Goal: Task Accomplishment & Management: Use online tool/utility

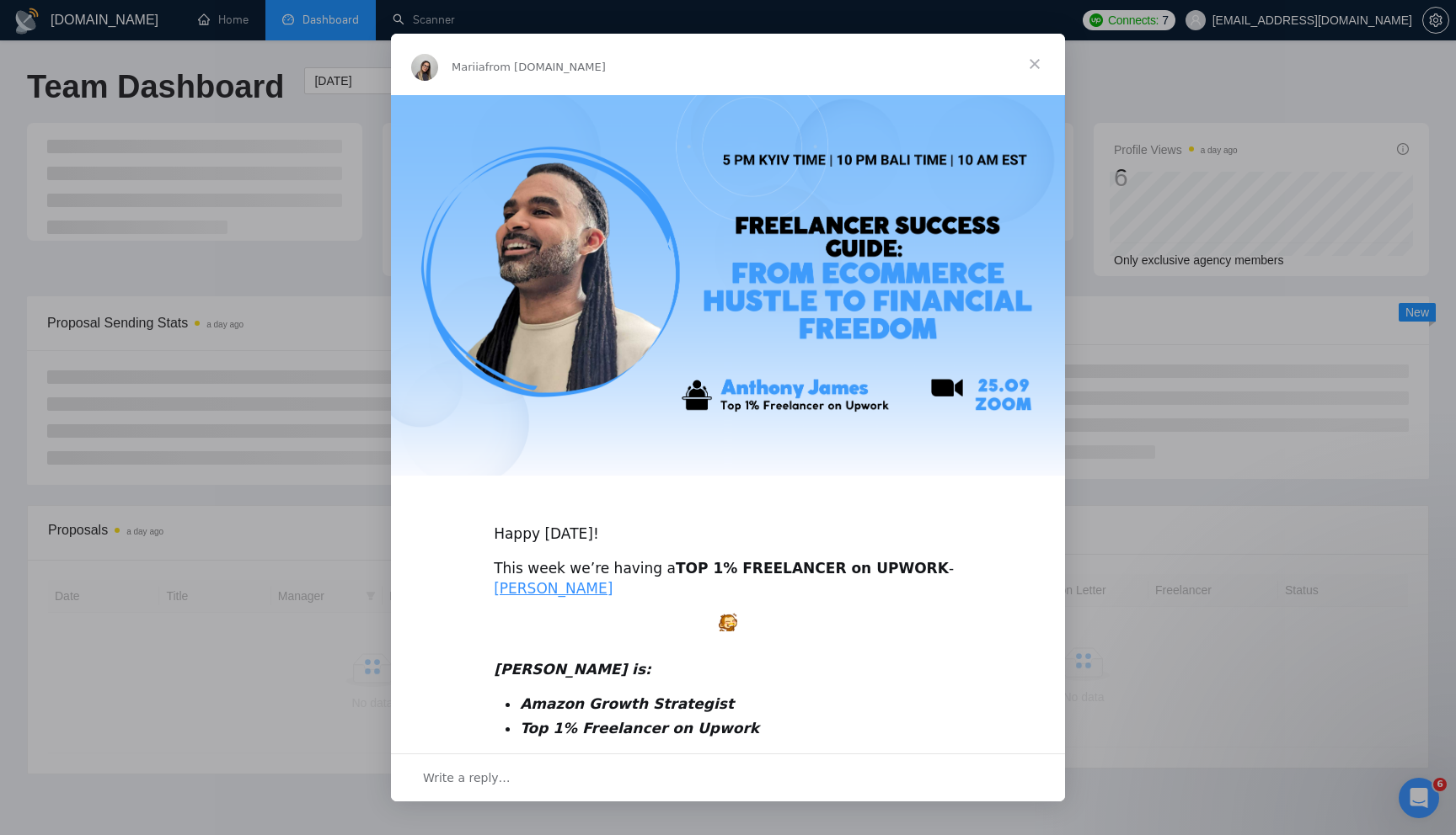
click at [1036, 63] on span "Close" at bounding box center [1035, 64] width 60 height 60
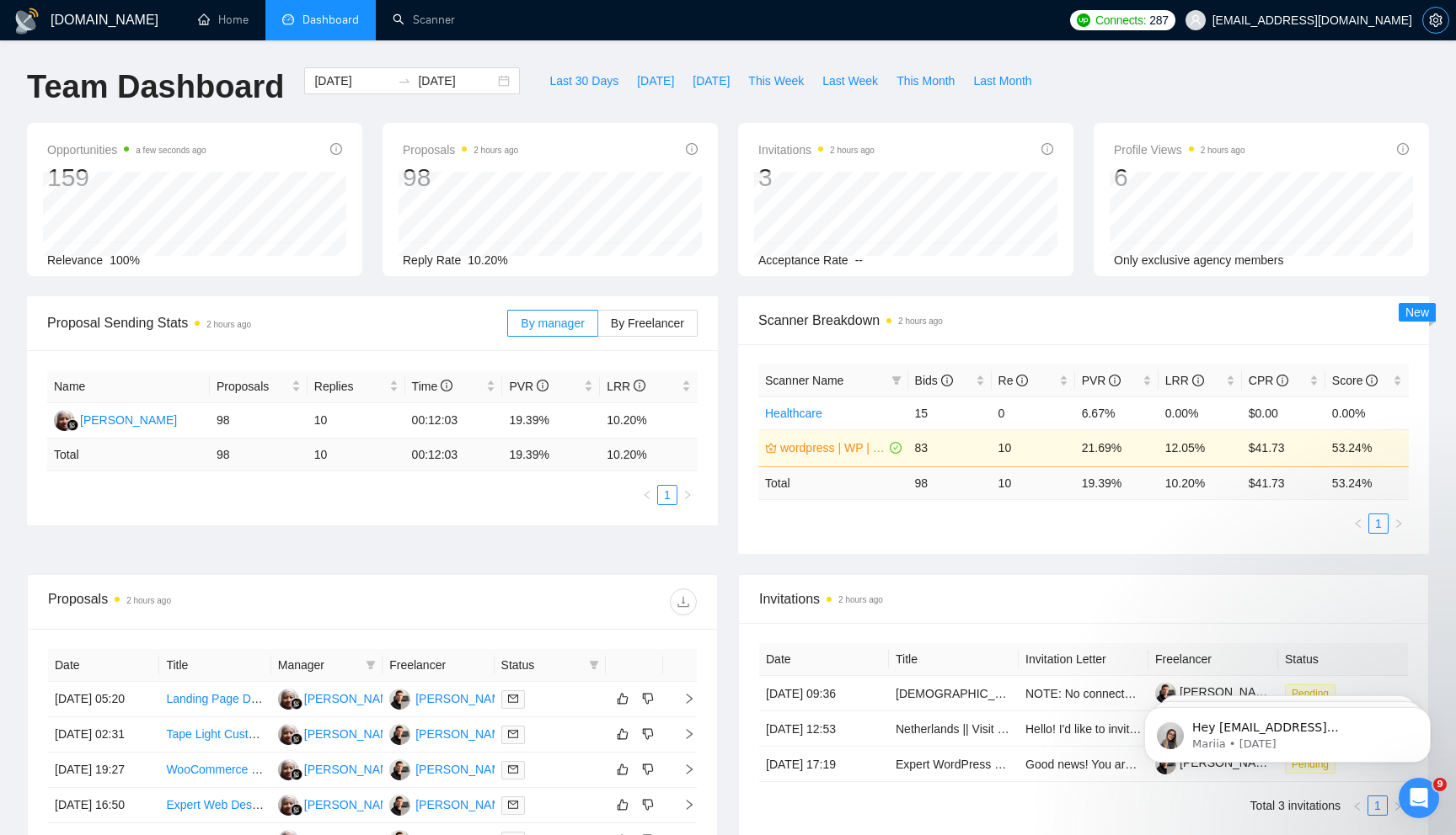
click at [1434, 27] on button "button" at bounding box center [1435, 20] width 27 height 27
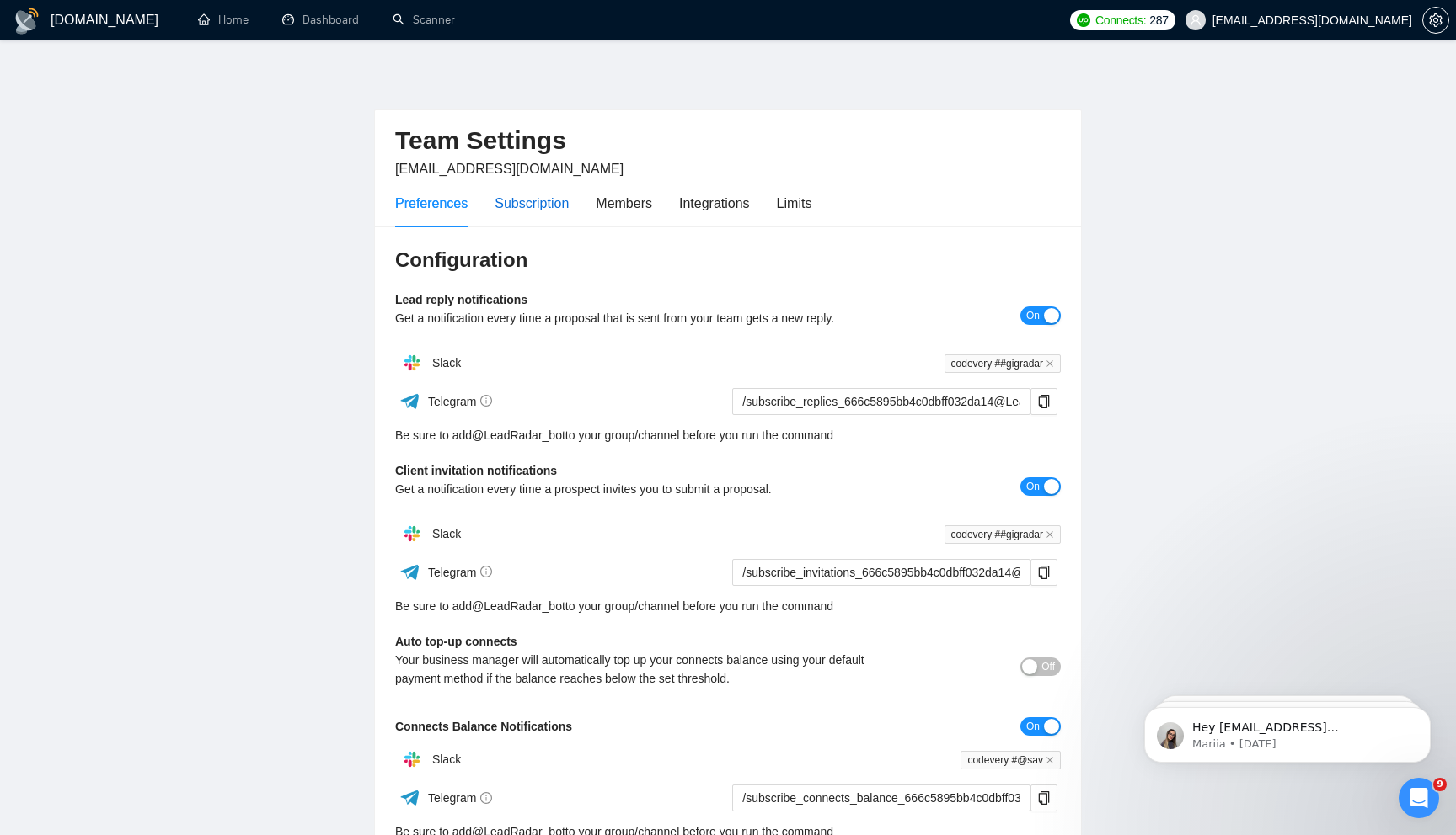
click at [509, 199] on div "Subscription" at bounding box center [531, 203] width 74 height 21
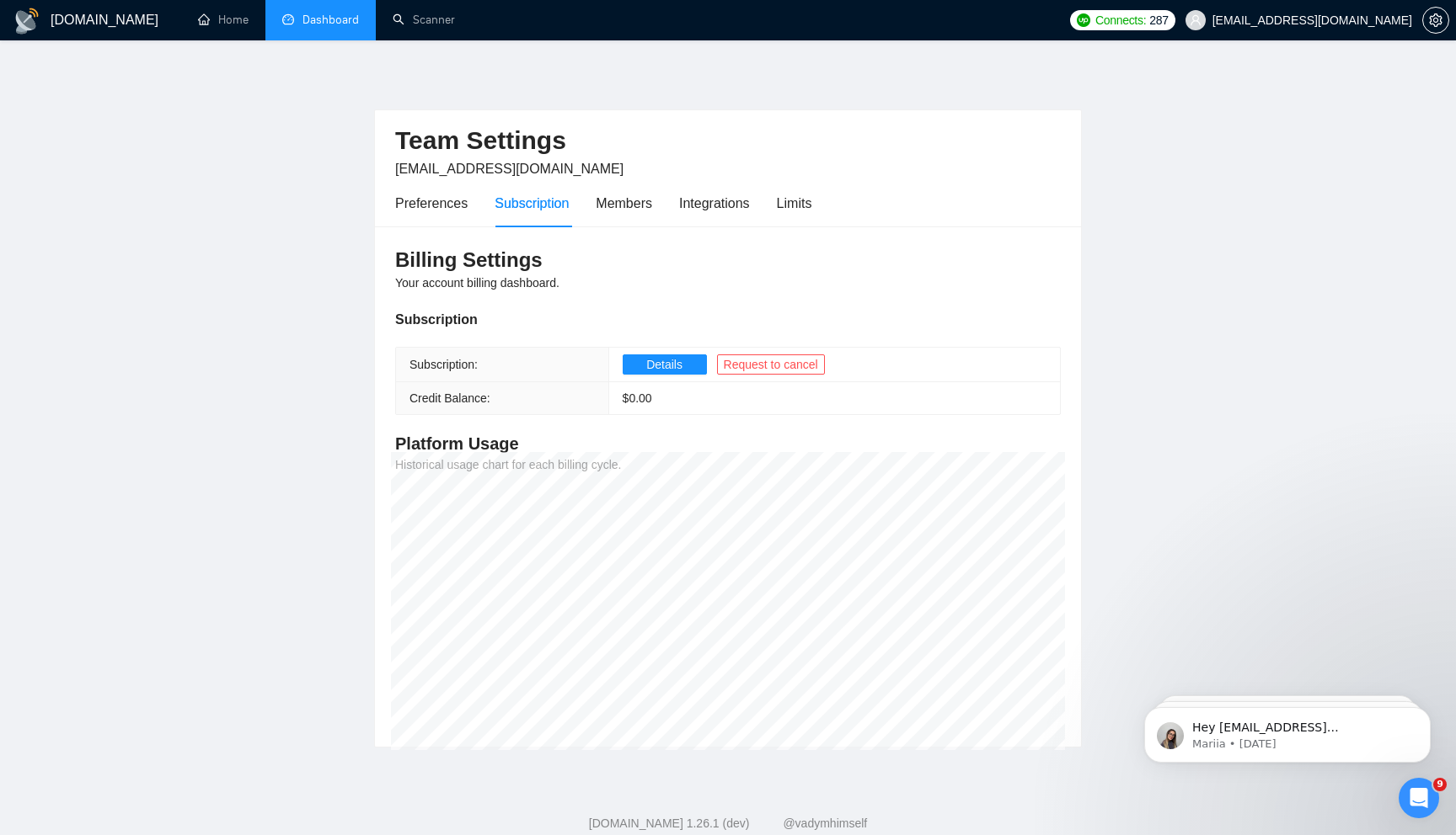
click at [300, 25] on link "Dashboard" at bounding box center [320, 19] width 77 height 14
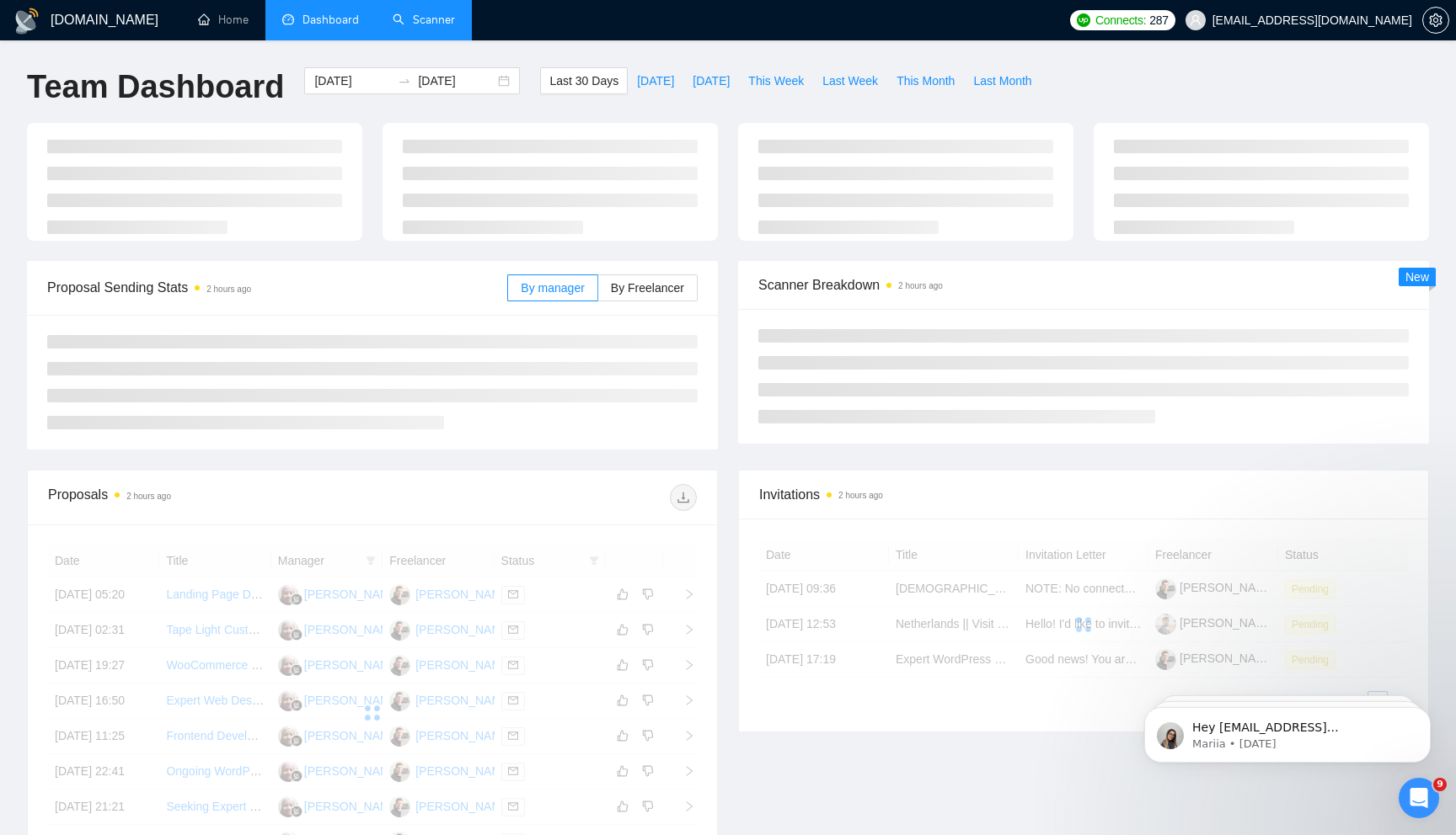
click at [454, 27] on link "Scanner" at bounding box center [423, 19] width 62 height 14
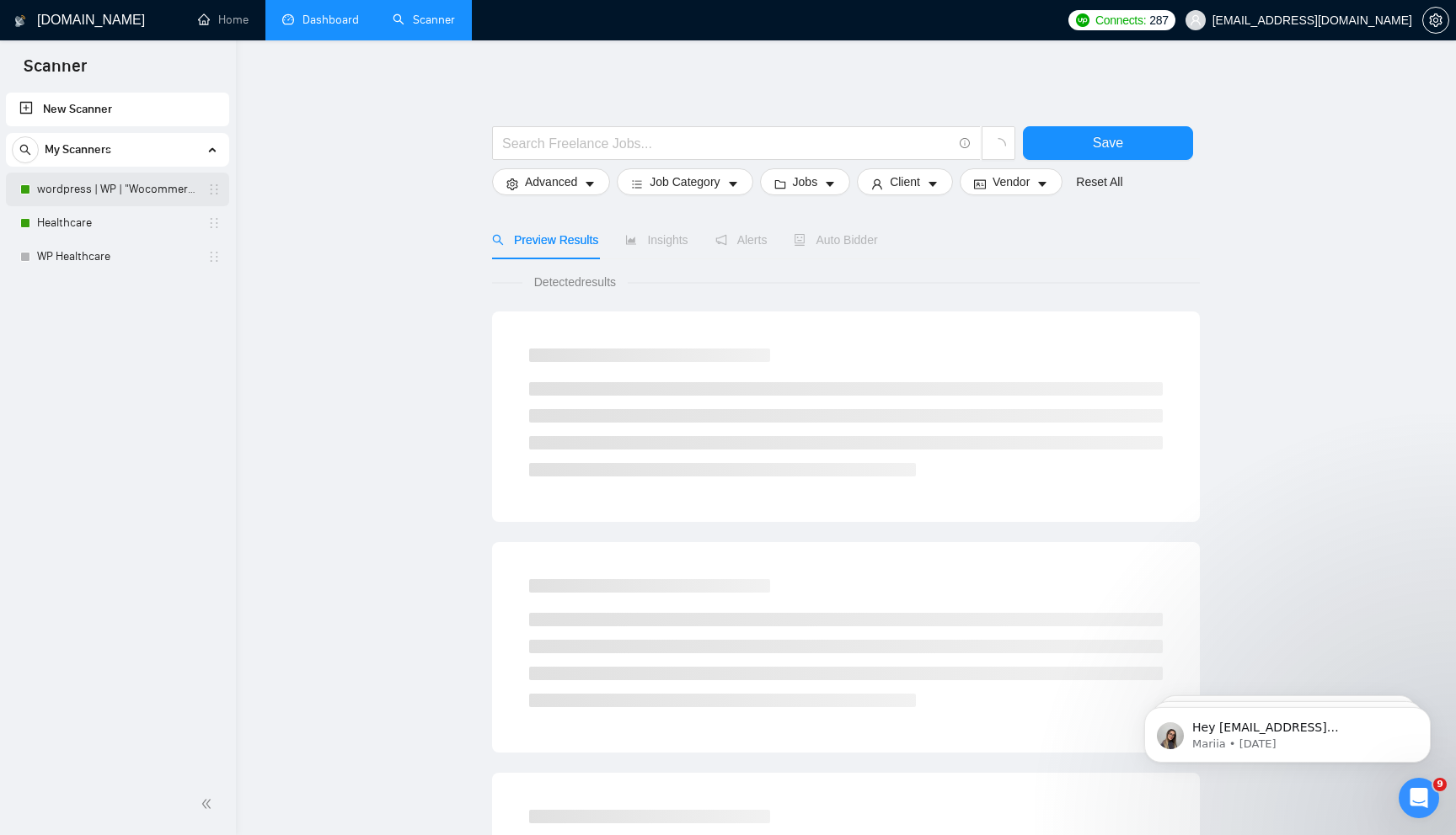
click at [81, 188] on link "wordpress | WP | "Wocommerce"" at bounding box center [116, 190] width 160 height 34
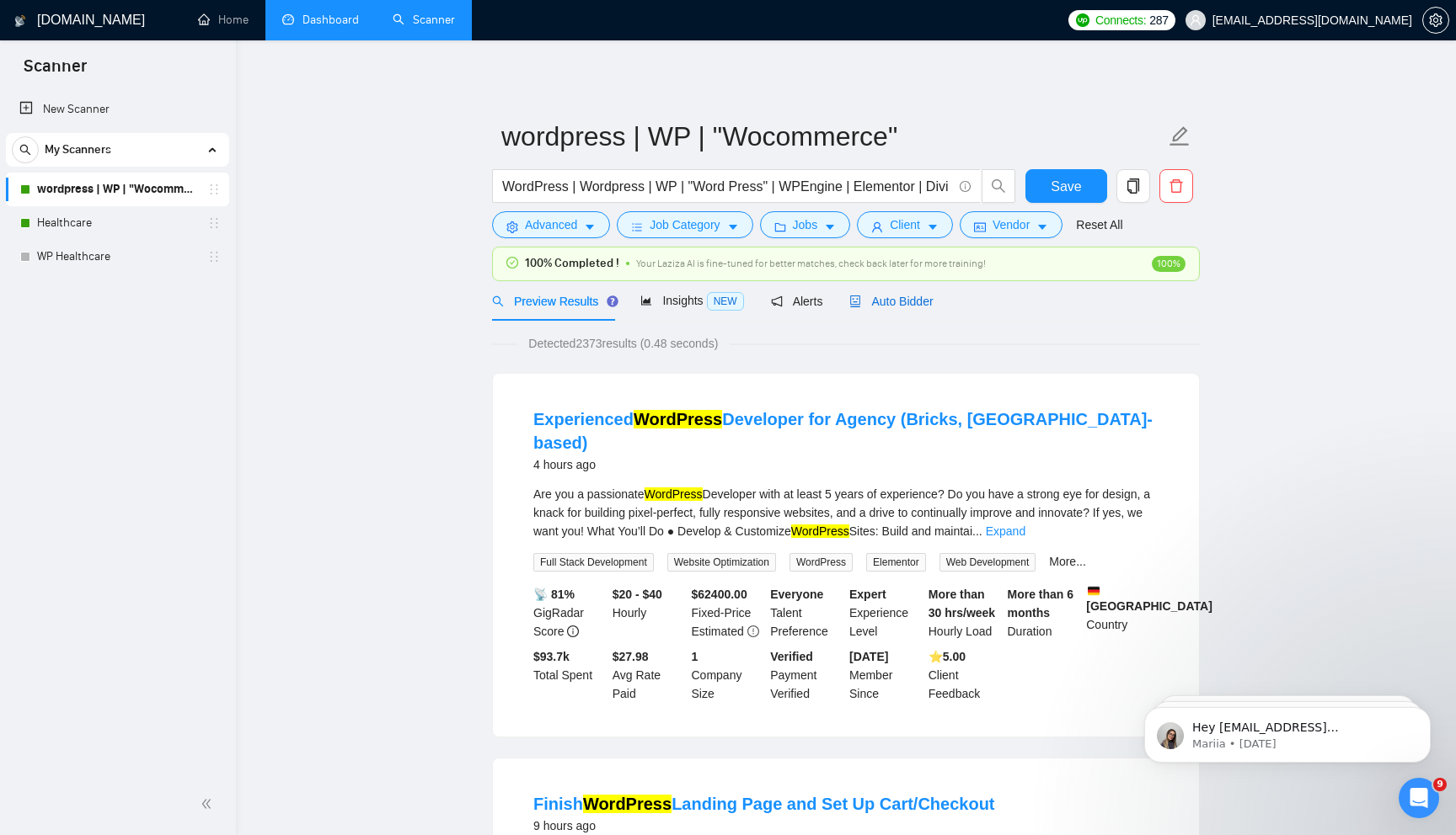
click at [909, 307] on span "Auto Bidder" at bounding box center [891, 301] width 83 height 13
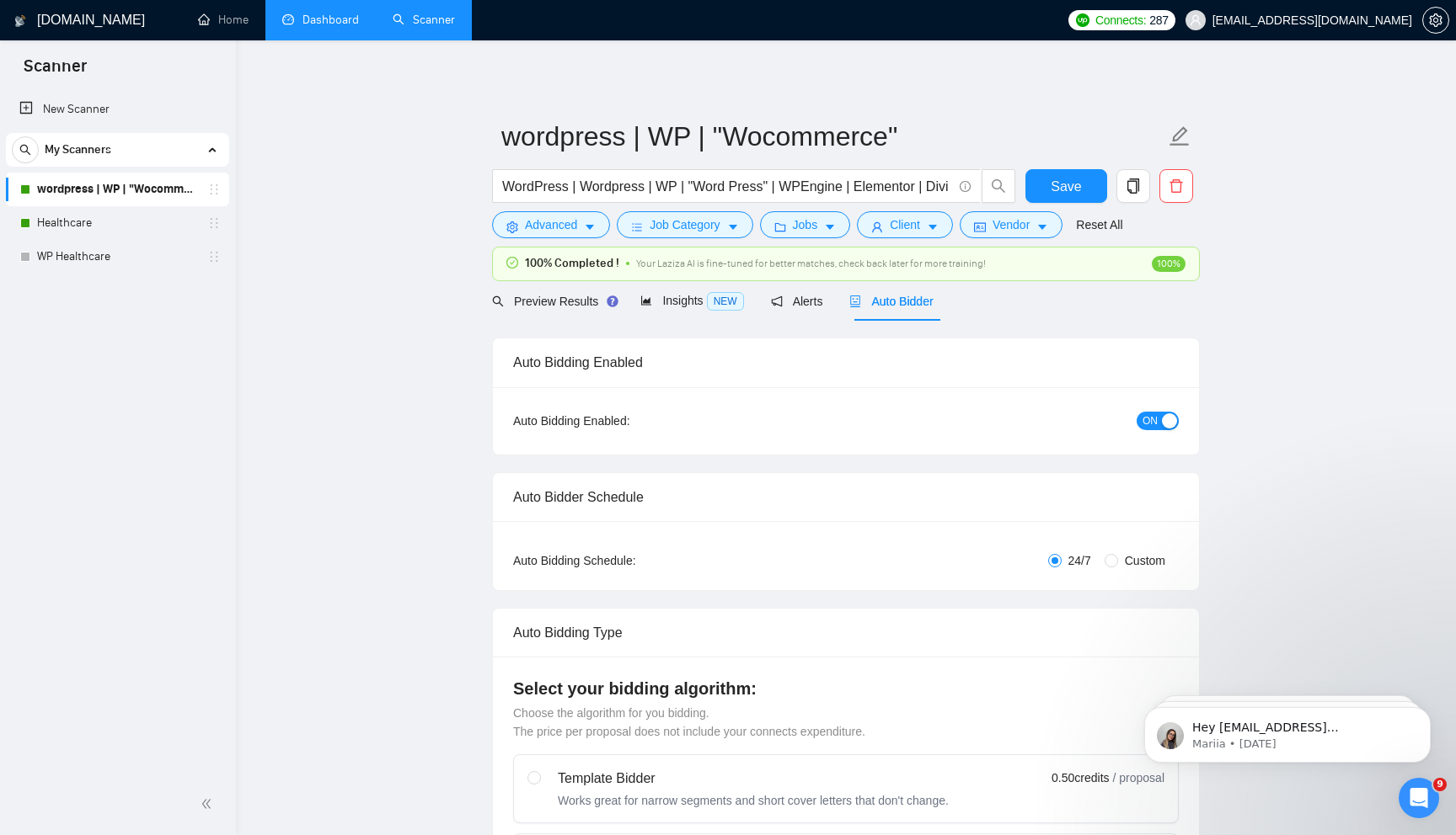
checkbox input "true"
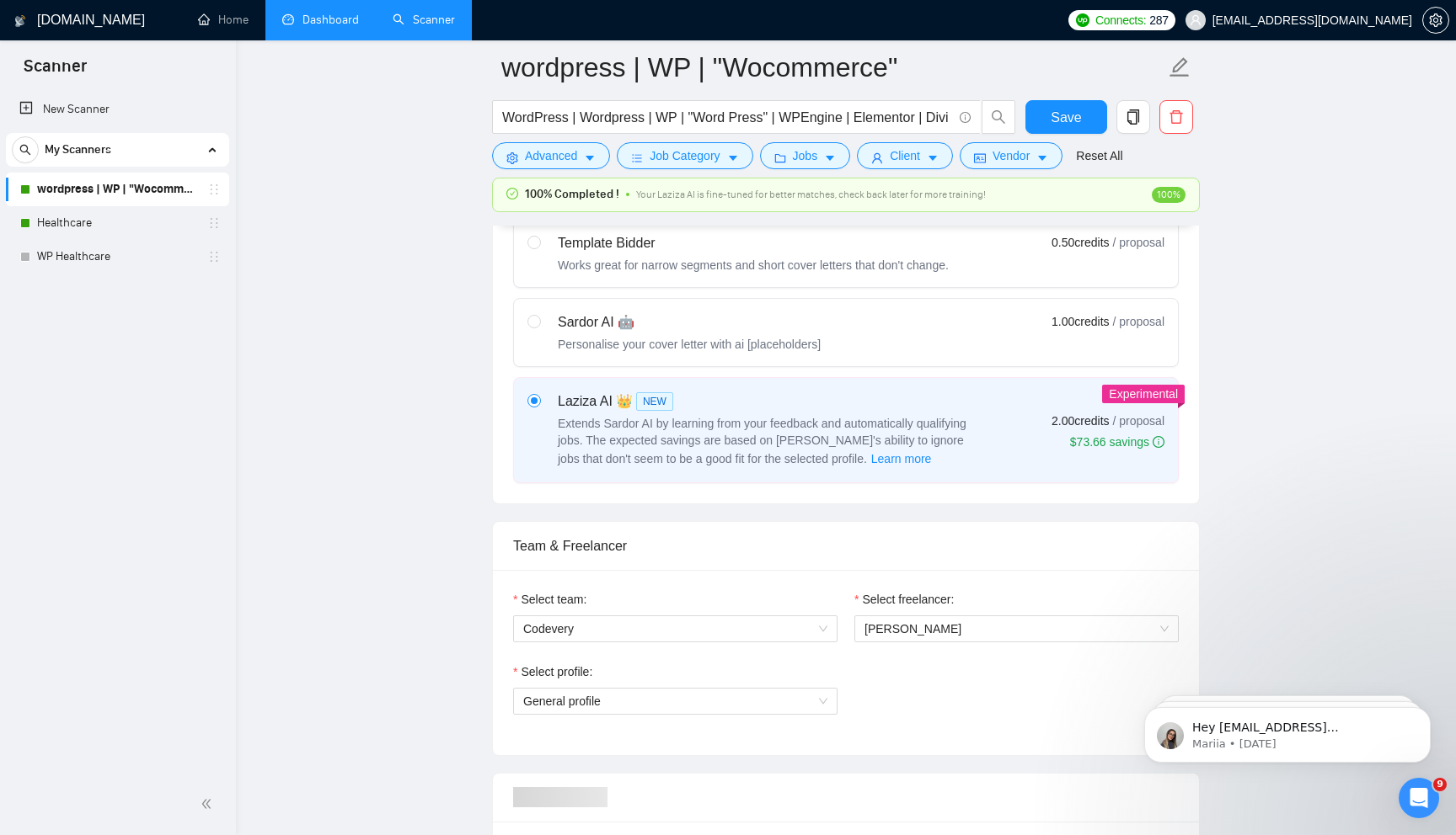
scroll to position [398, 0]
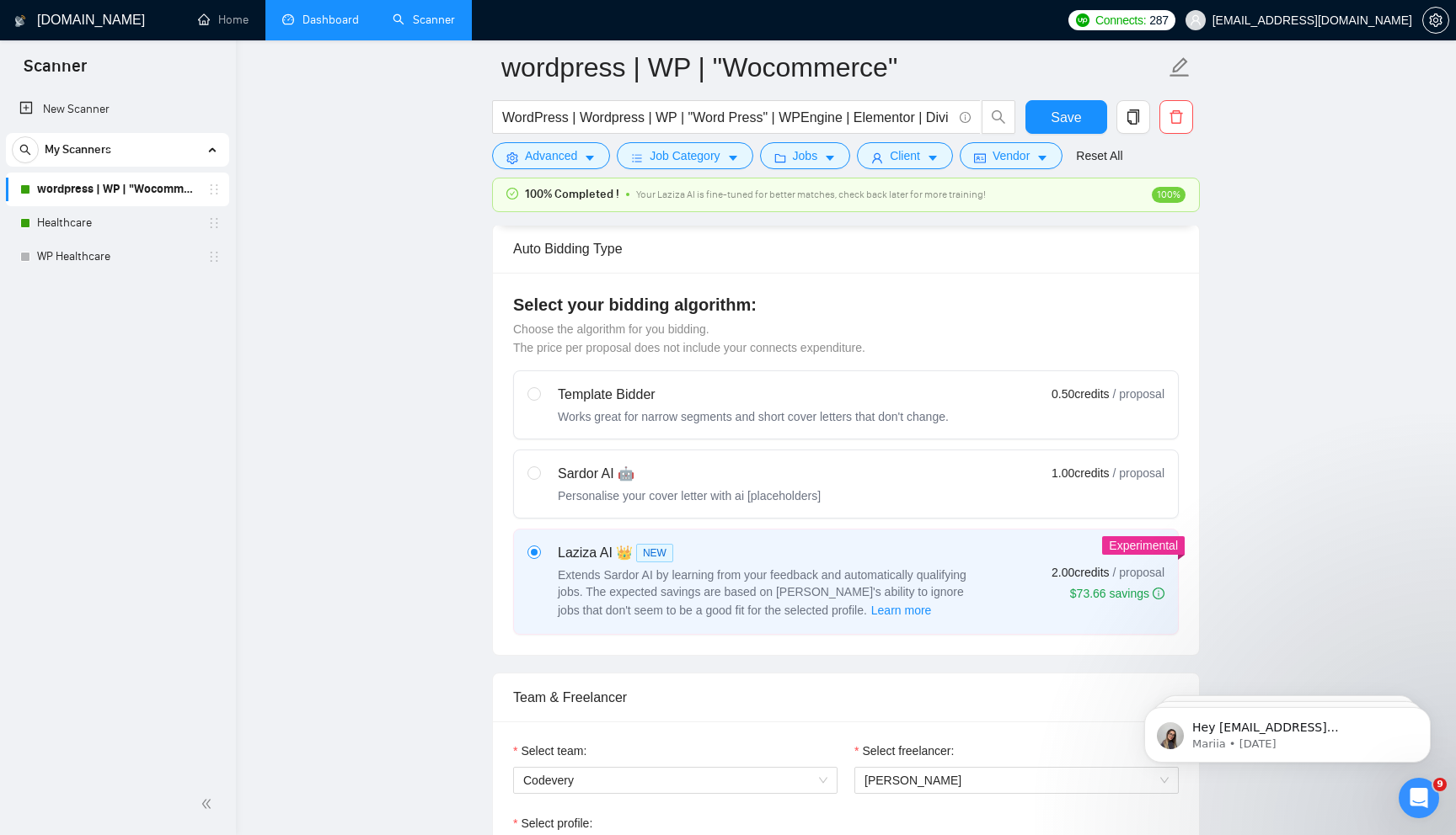
click at [732, 476] on div "Sardor AI 🤖" at bounding box center [689, 473] width 263 height 20
click at [540, 476] on input "radio" at bounding box center [533, 472] width 11 height 11
radio input "true"
radio input "false"
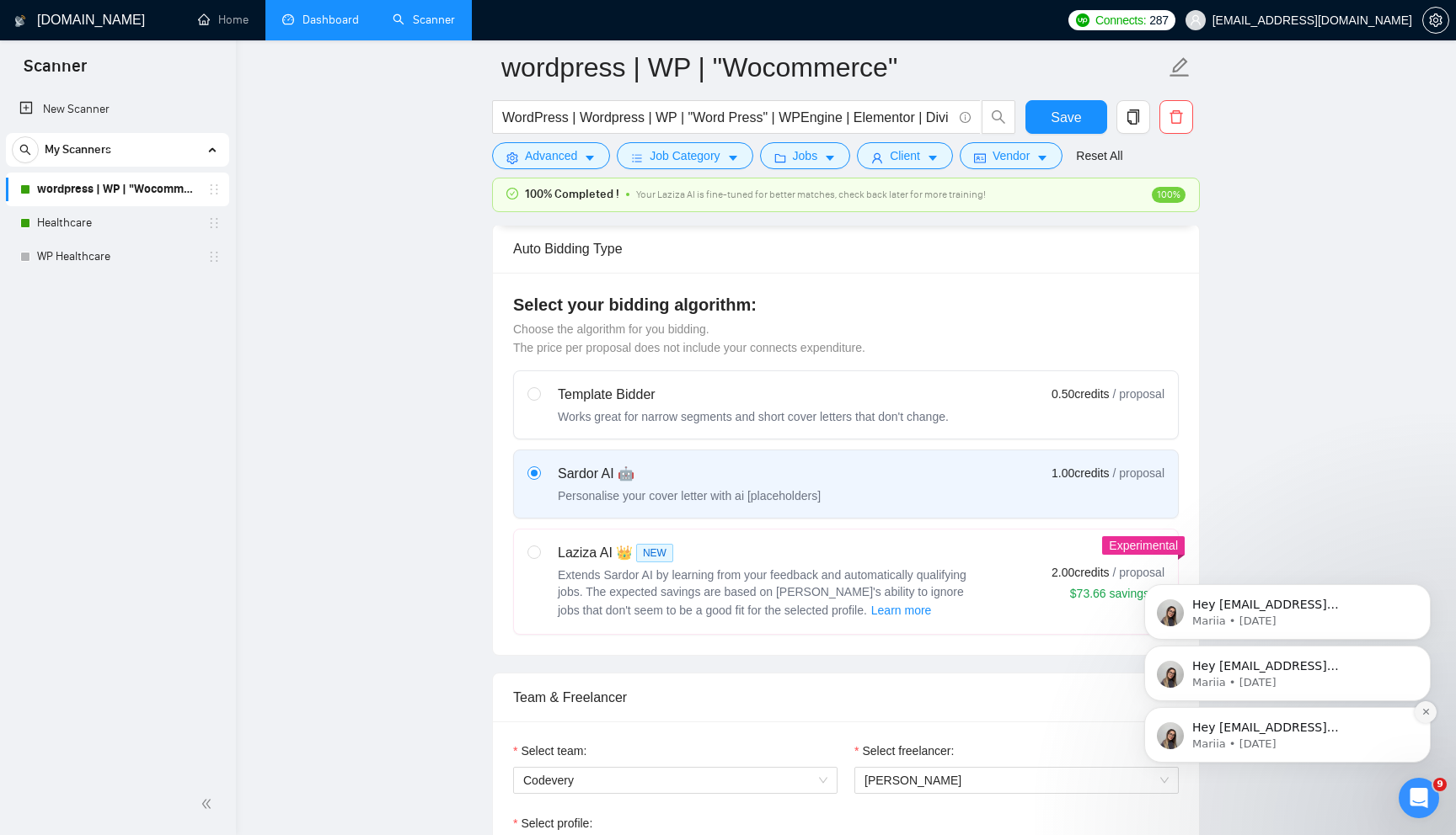
click at [1427, 708] on icon "Dismiss notification" at bounding box center [1426, 712] width 9 height 9
click at [1427, 709] on icon "Dismiss notification" at bounding box center [1426, 713] width 8 height 8
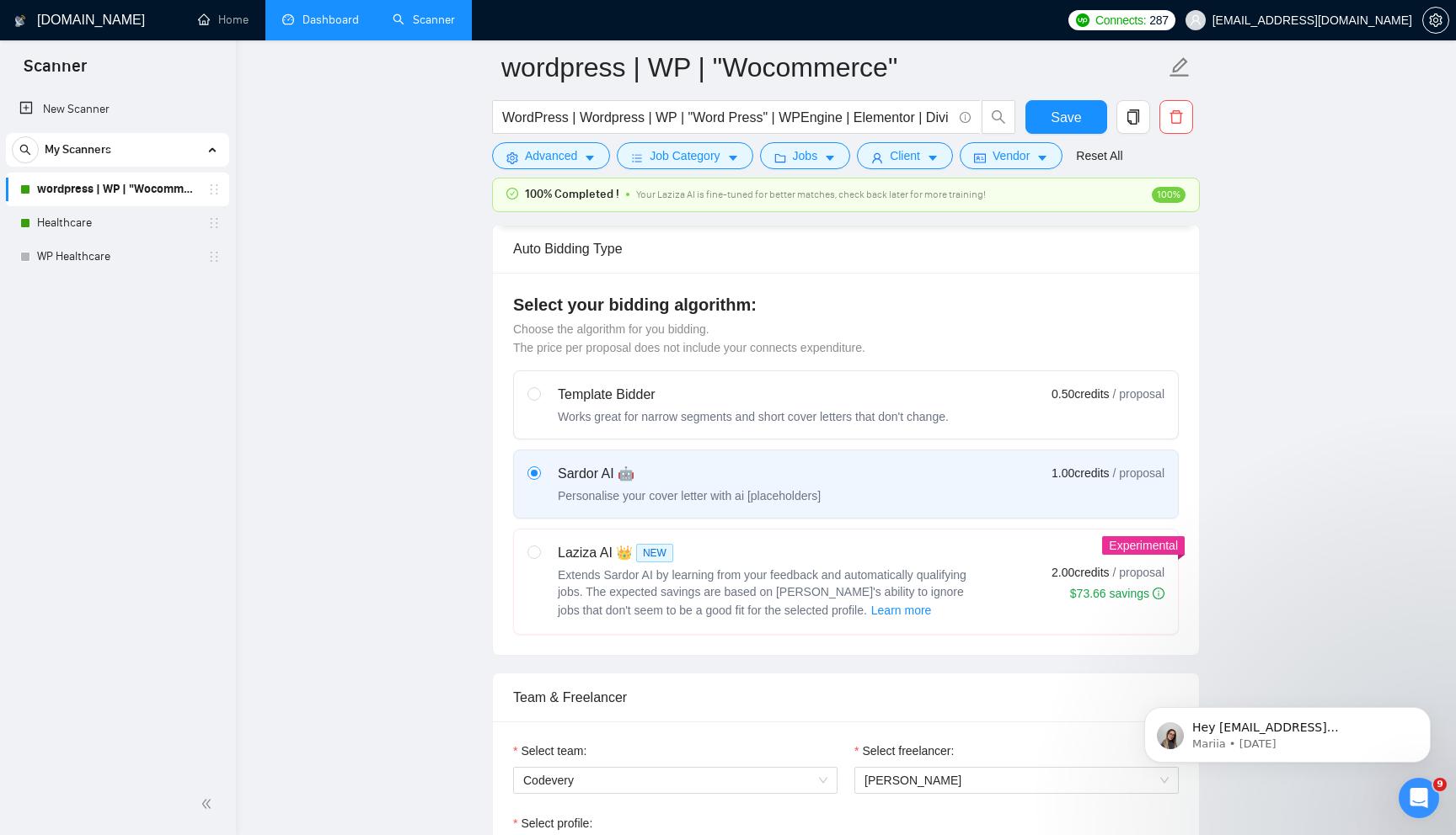
click at [1427, 709] on icon "Dismiss notification" at bounding box center [1426, 713] width 8 height 8
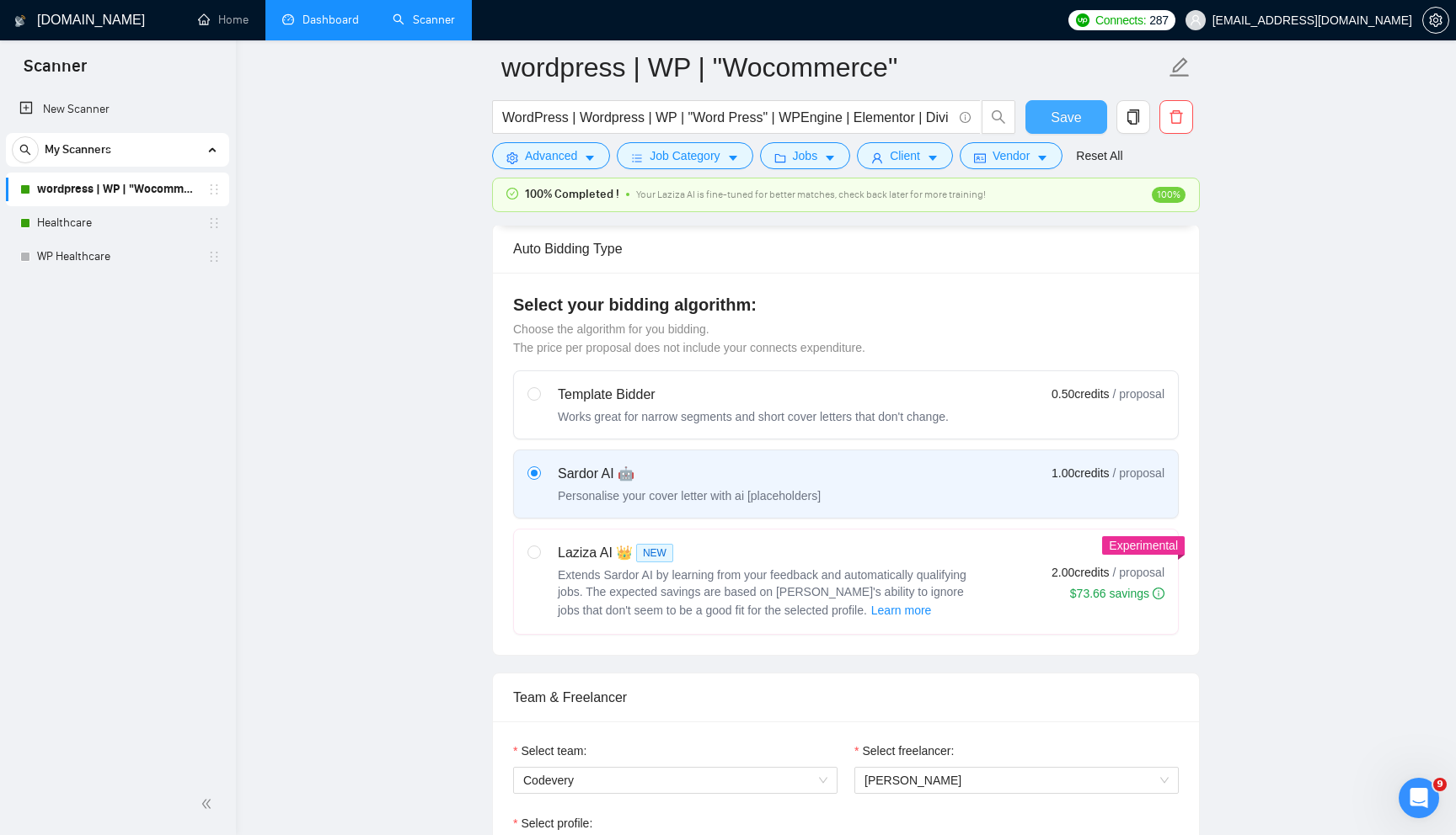
click at [1068, 119] on span "Save" at bounding box center [1066, 117] width 30 height 21
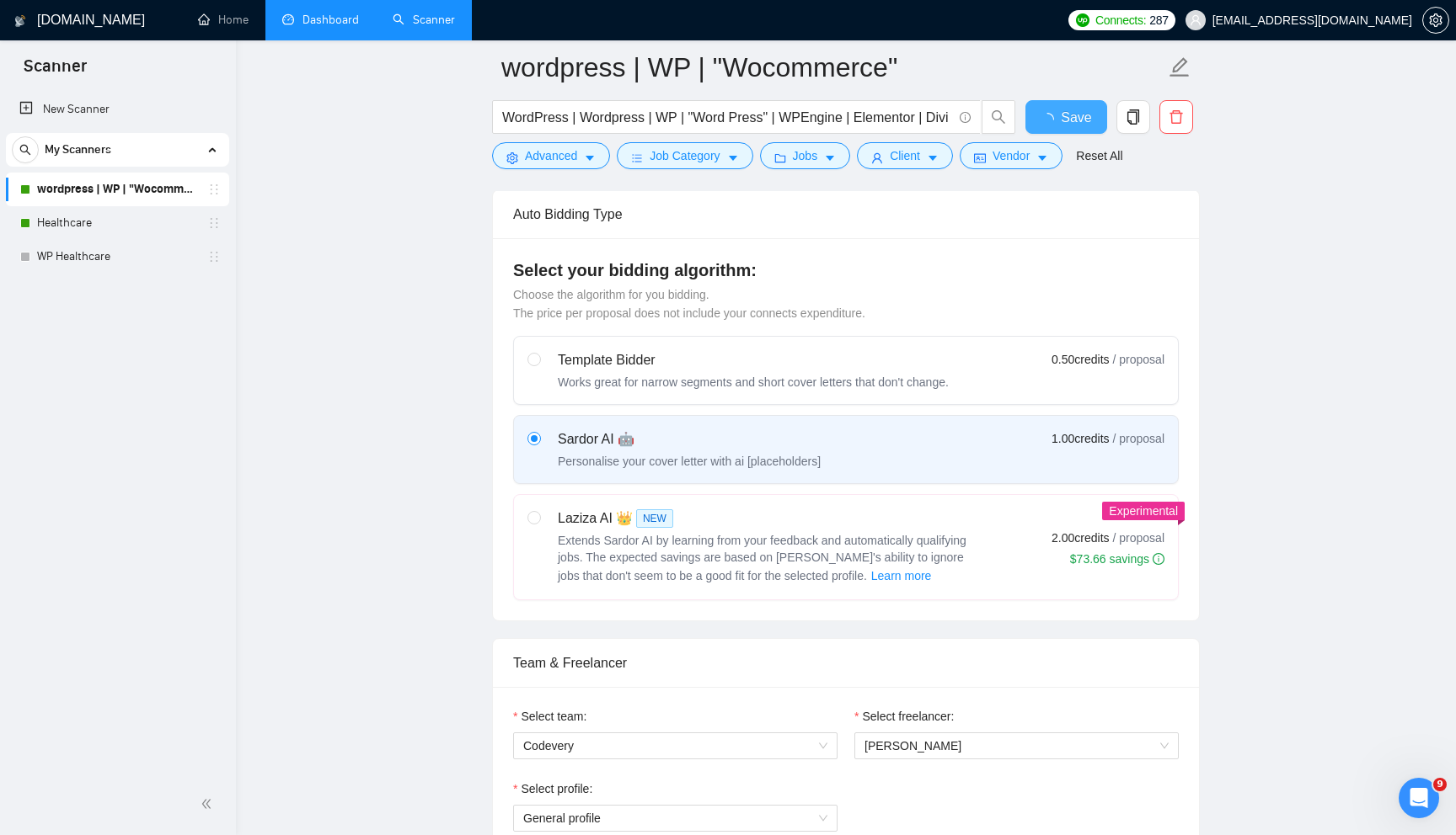
checkbox input "true"
click at [753, 552] on span "Extends Sardor AI by learning from your feedback and automatically qualifying j…" at bounding box center [762, 558] width 408 height 49
click at [540, 523] on input "radio" at bounding box center [533, 517] width 11 height 11
radio input "true"
radio input "false"
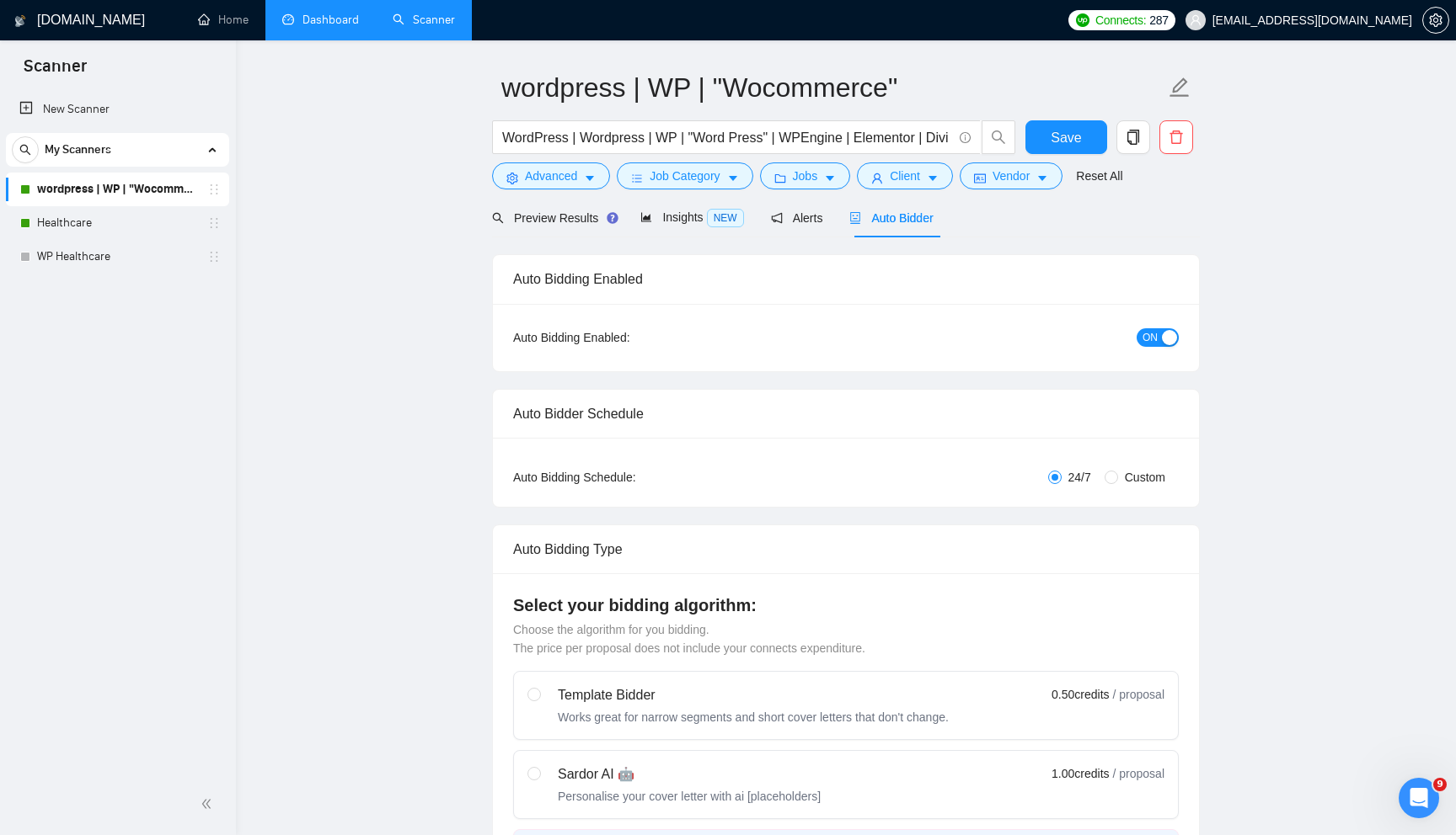
scroll to position [0, 0]
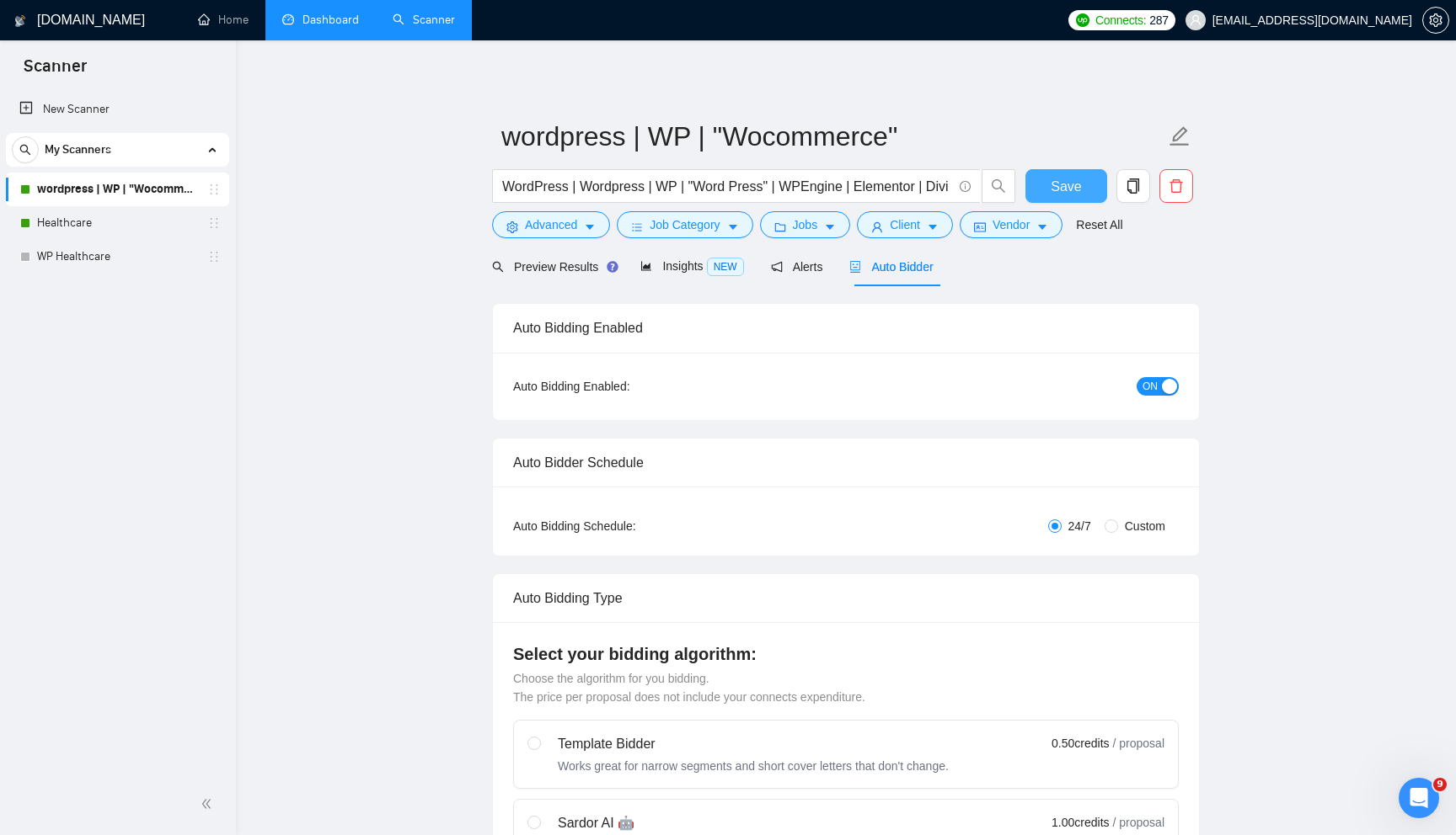
click at [1069, 189] on span "Save" at bounding box center [1066, 186] width 30 height 21
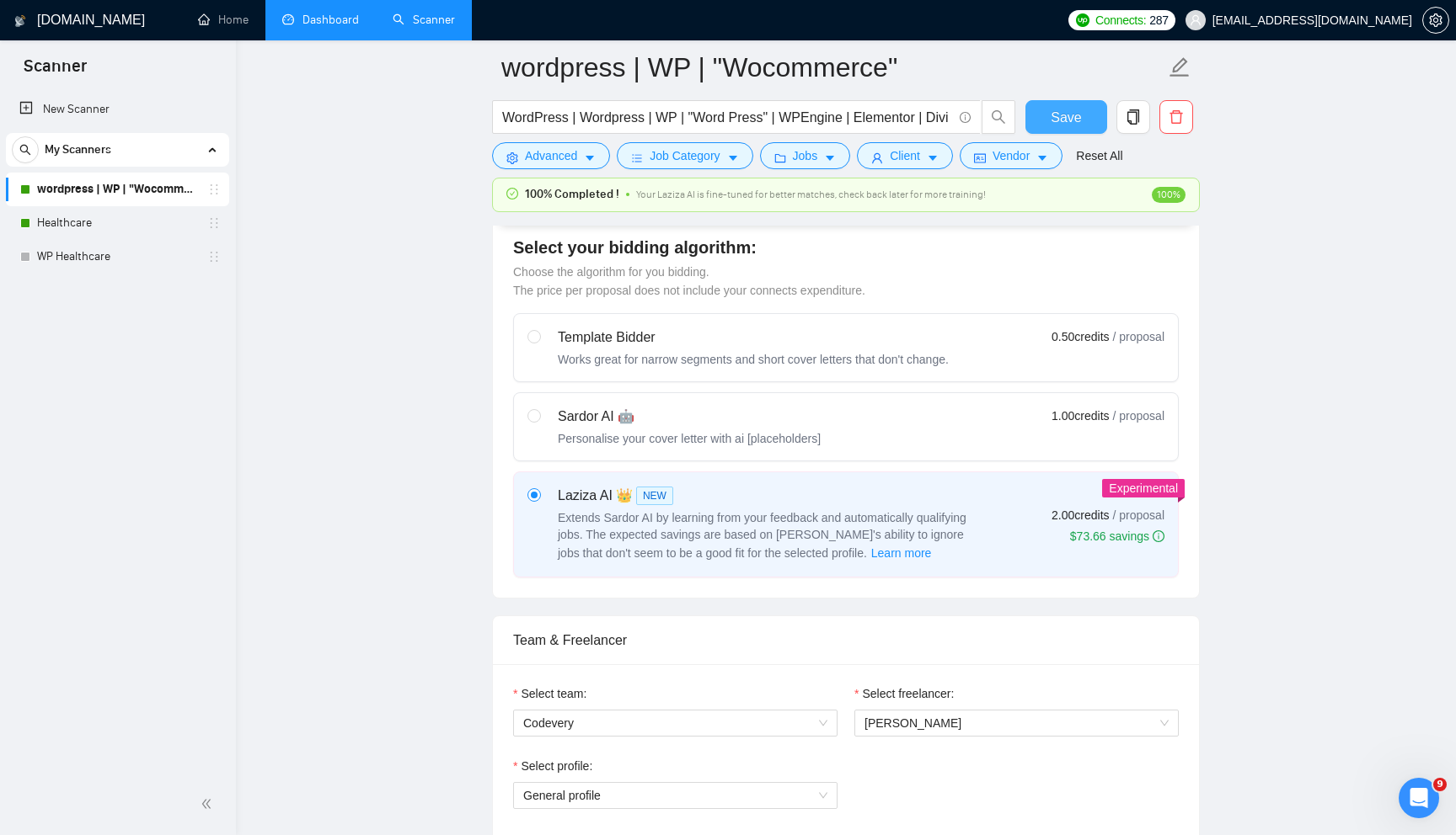
scroll to position [455, 0]
click at [820, 414] on div "Sardor AI 🤖" at bounding box center [689, 416] width 263 height 20
click at [540, 414] on input "radio" at bounding box center [533, 414] width 11 height 11
radio input "true"
radio input "false"
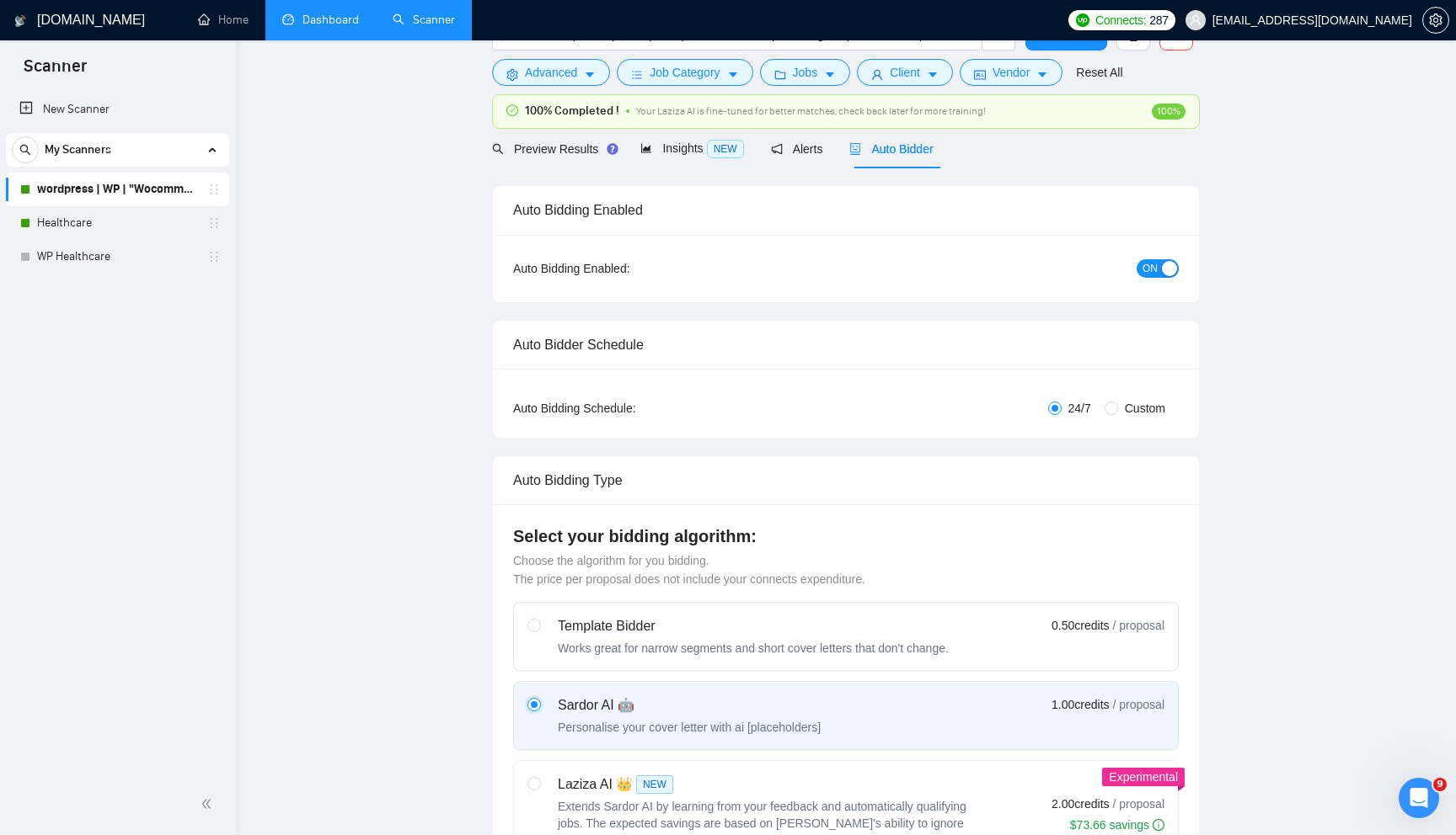
scroll to position [0, 0]
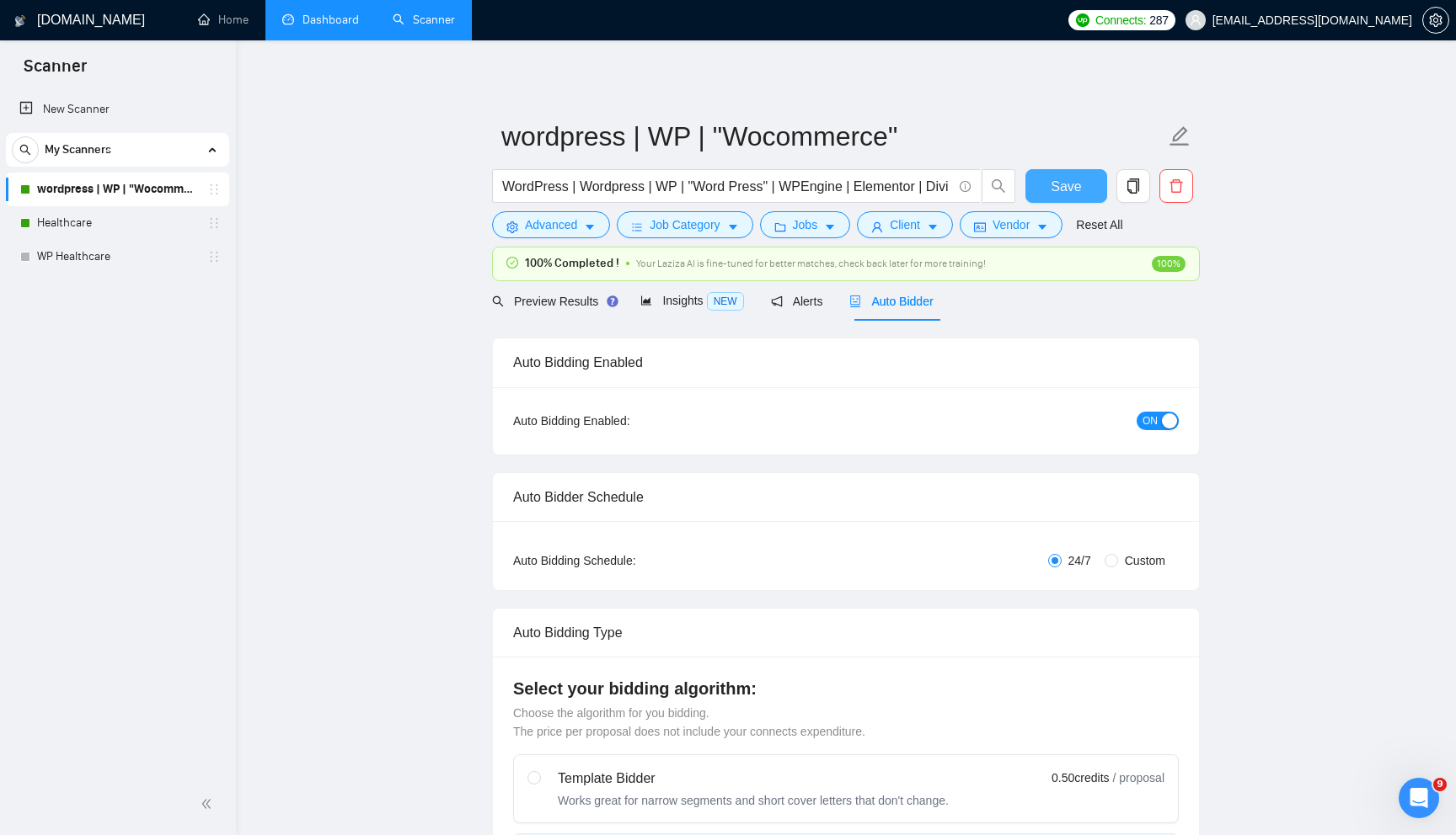
click at [1058, 179] on span "Save" at bounding box center [1066, 186] width 30 height 21
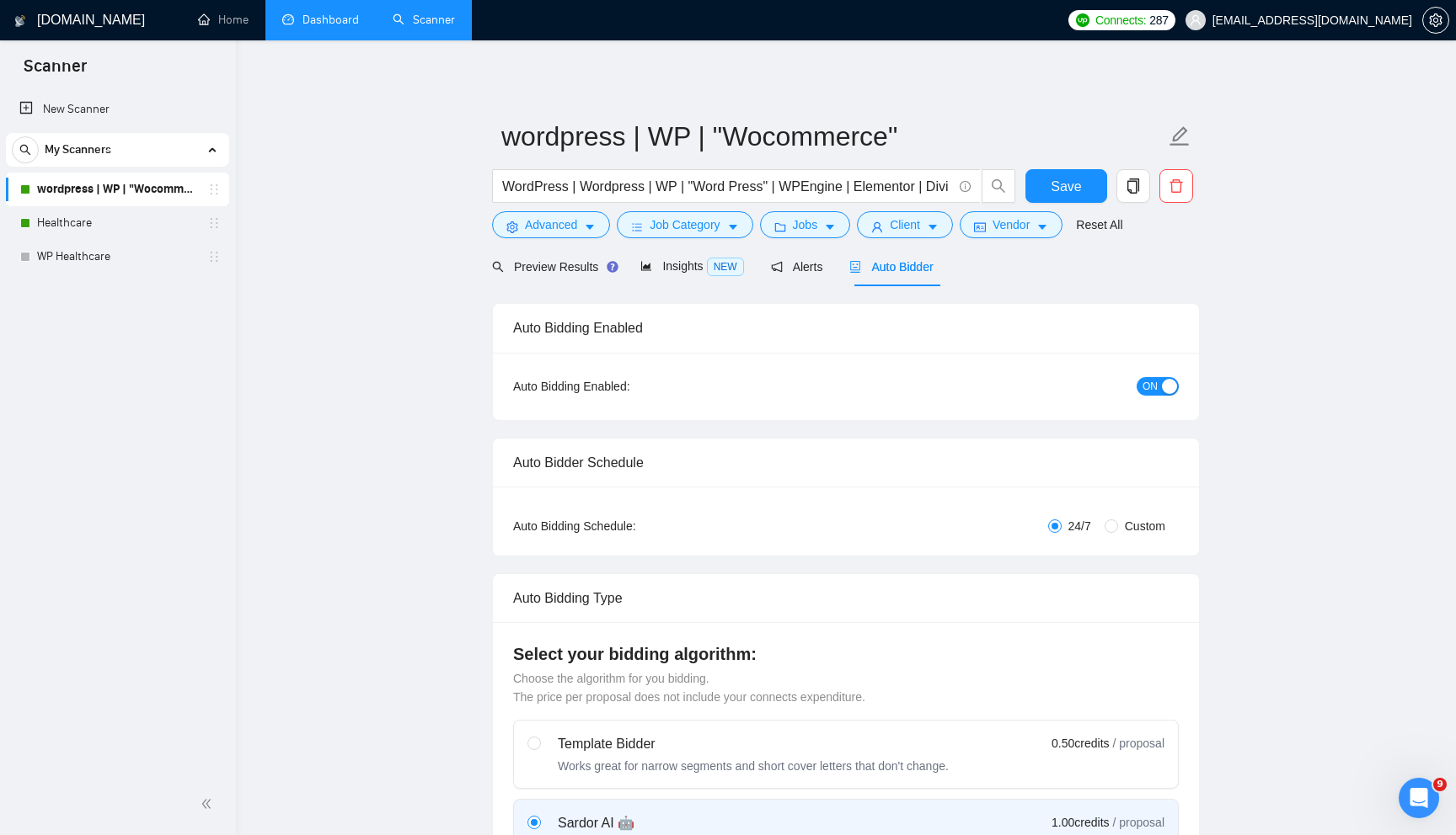
click at [338, 14] on link "Dashboard" at bounding box center [320, 19] width 77 height 14
